Goal: Task Accomplishment & Management: Manage account settings

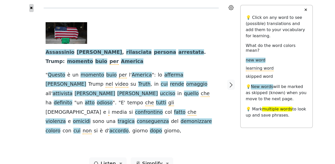
click at [32, 8] on button "✖" at bounding box center [31, 8] width 4 height 8
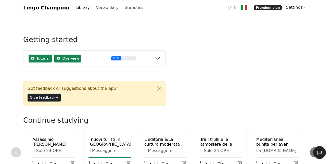
click at [295, 8] on link "Settings" at bounding box center [296, 7] width 24 height 10
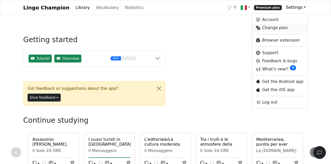
click at [276, 29] on link "Change plan" at bounding box center [280, 28] width 56 height 8
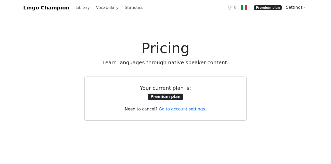
scroll to position [26, 0]
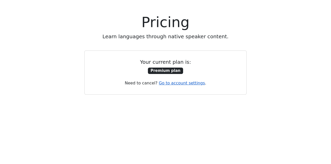
click at [192, 83] on link "Go to account settings" at bounding box center [182, 83] width 46 height 5
select select "**********"
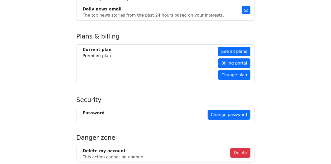
scroll to position [361, 0]
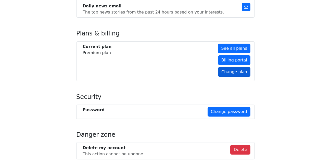
click at [234, 67] on link "Change plan" at bounding box center [234, 72] width 32 height 10
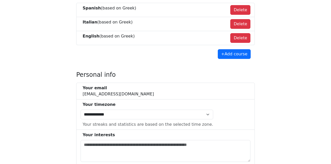
scroll to position [0, 0]
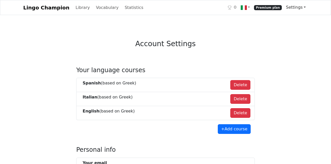
click at [294, 9] on link "Settings" at bounding box center [296, 7] width 24 height 10
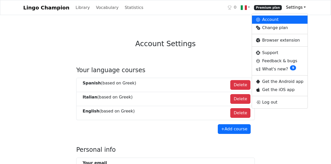
click at [186, 92] on li "Italian (based on Greek ) Delete" at bounding box center [165, 99] width 178 height 14
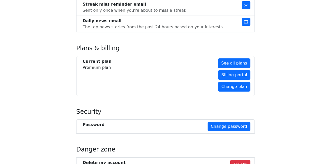
scroll to position [361, 0]
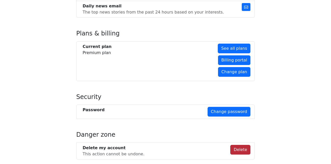
click at [242, 145] on button "Delete" at bounding box center [240, 150] width 20 height 10
click at [241, 145] on button "Delete" at bounding box center [240, 150] width 20 height 10
